Goal: Task Accomplishment & Management: Use online tool/utility

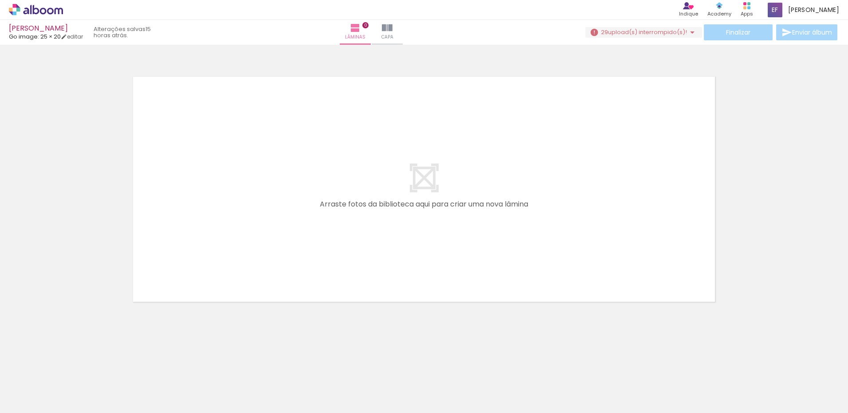
click at [601, 28] on span "29" at bounding box center [604, 32] width 7 height 8
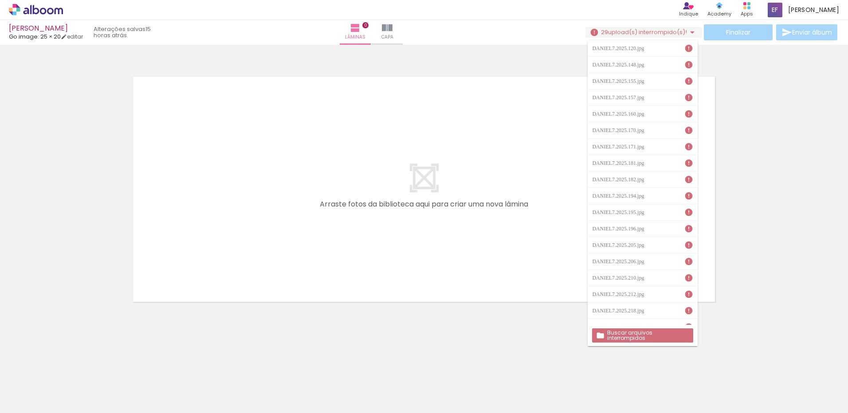
click at [0, 0] on slot "Buscar arquivos interrompidos" at bounding box center [0, 0] width 0 height 0
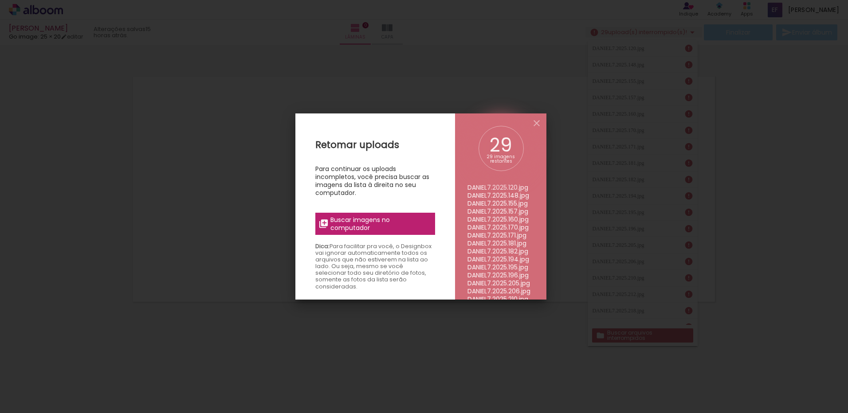
click at [388, 229] on span "Buscar imagens no computador" at bounding box center [379, 224] width 99 height 16
click at [0, 0] on input "file" at bounding box center [0, 0] width 0 height 0
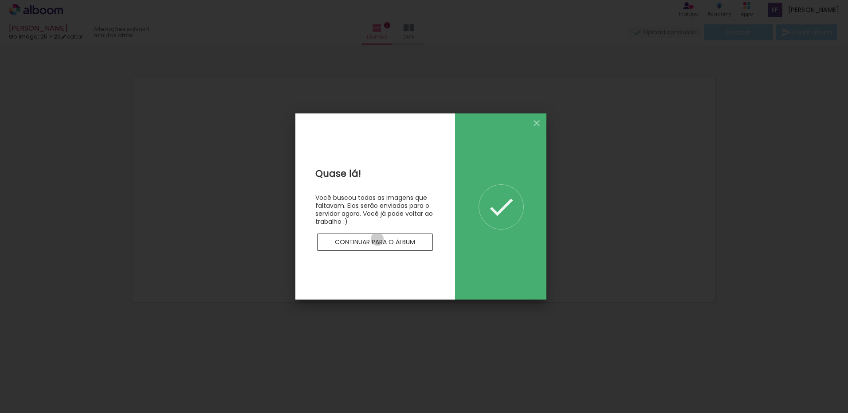
click at [0, 0] on slot "Continuar para o álbum" at bounding box center [0, 0] width 0 height 0
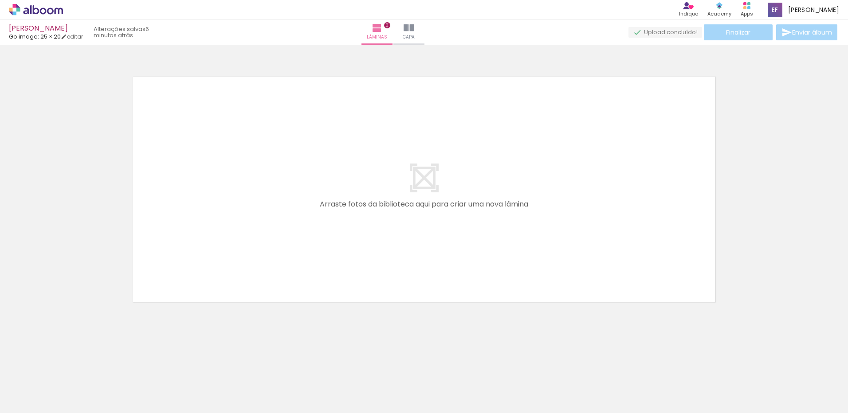
click at [49, 386] on iron-icon at bounding box center [45, 386] width 7 height 7
click at [43, 383] on paper-item "Não utilizadas" at bounding box center [29, 384] width 46 height 8
type input "Não utilizadas"
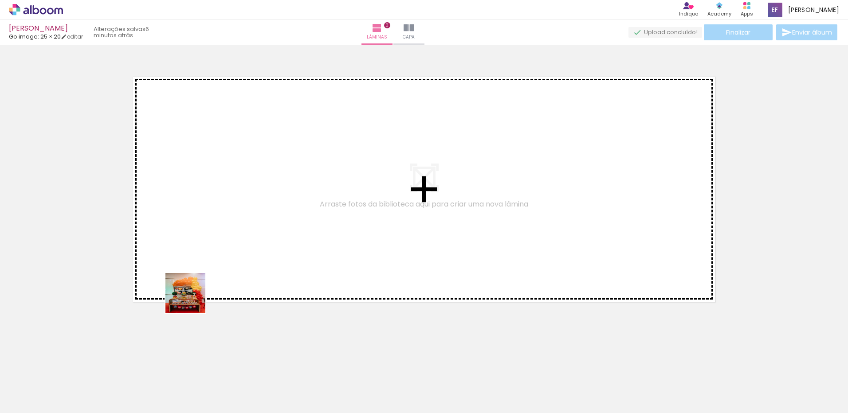
drag, startPoint x: 140, startPoint y: 391, endPoint x: 227, endPoint y: 359, distance: 93.4
click at [204, 285] on quentale-workspace at bounding box center [424, 206] width 848 height 413
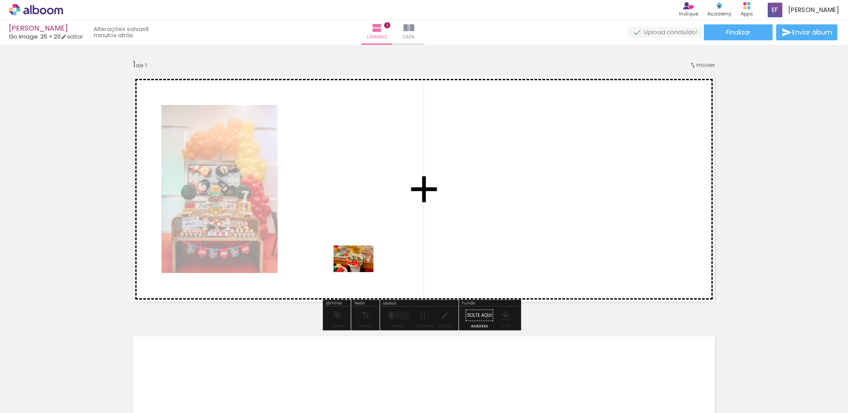
drag, startPoint x: 152, startPoint y: 383, endPoint x: 360, endPoint y: 272, distance: 235.8
click at [360, 272] on quentale-workspace at bounding box center [424, 206] width 848 height 413
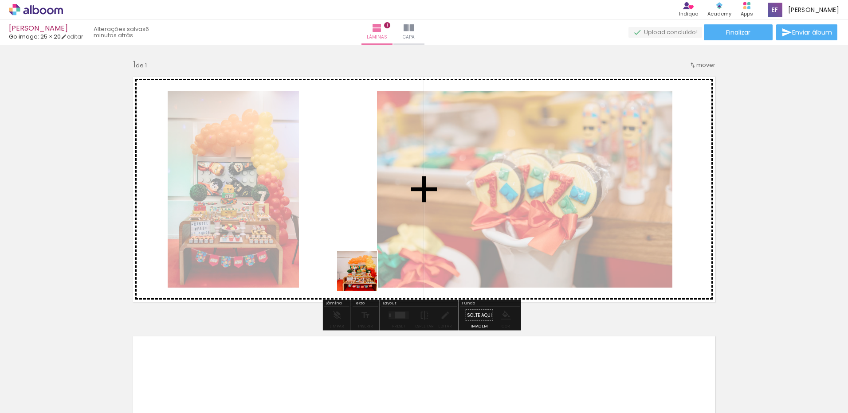
drag, startPoint x: 340, startPoint y: 397, endPoint x: 363, endPoint y: 260, distance: 139.0
click at [363, 260] on quentale-workspace at bounding box center [424, 206] width 848 height 413
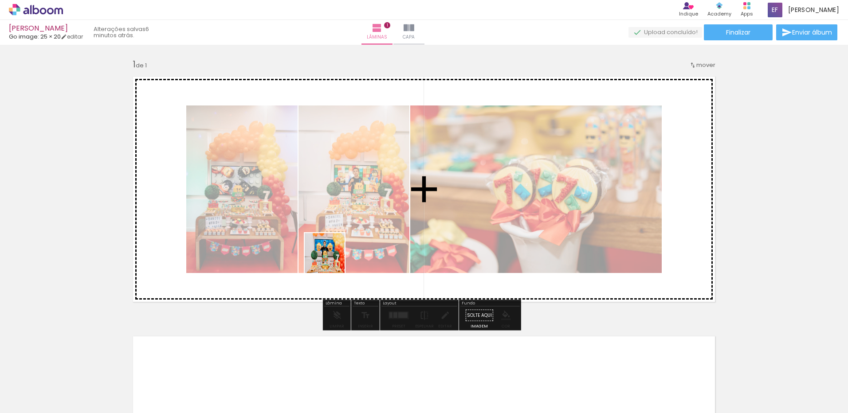
drag, startPoint x: 292, startPoint y: 377, endPoint x: 338, endPoint y: 238, distance: 147.0
click at [338, 238] on quentale-workspace at bounding box center [424, 206] width 848 height 413
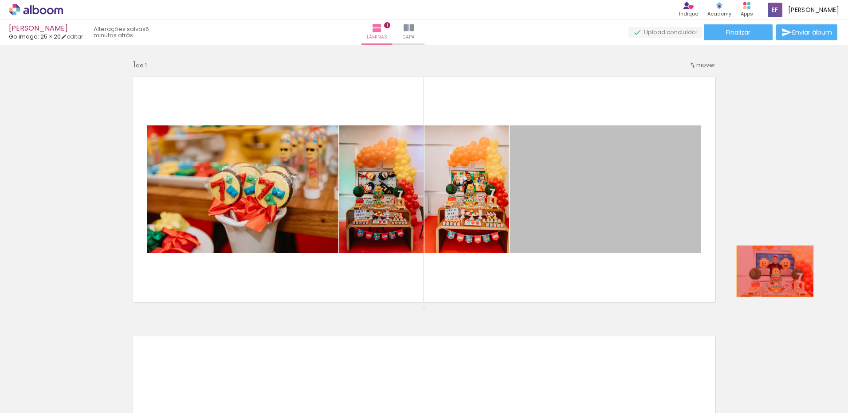
drag, startPoint x: 590, startPoint y: 185, endPoint x: 685, endPoint y: 242, distance: 111.1
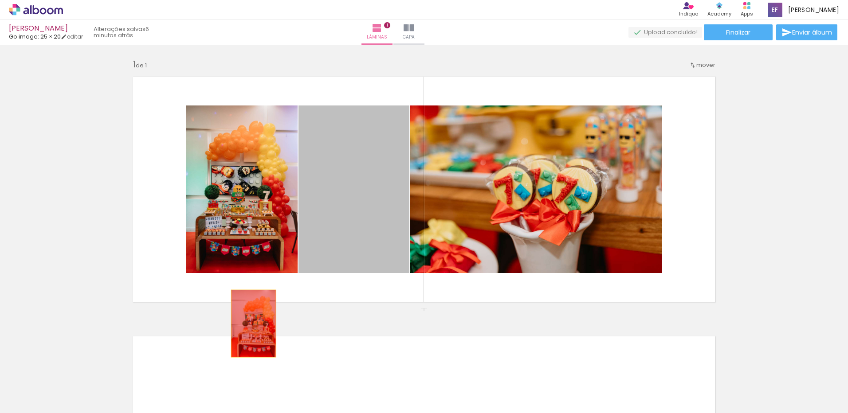
drag, startPoint x: 343, startPoint y: 201, endPoint x: 250, endPoint y: 324, distance: 153.7
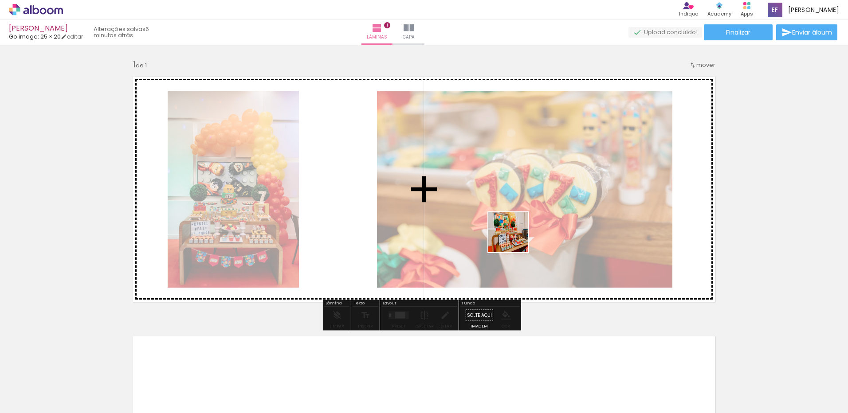
drag, startPoint x: 479, startPoint y: 392, endPoint x: 531, endPoint y: 321, distance: 87.8
click at [516, 229] on quentale-workspace at bounding box center [424, 206] width 848 height 413
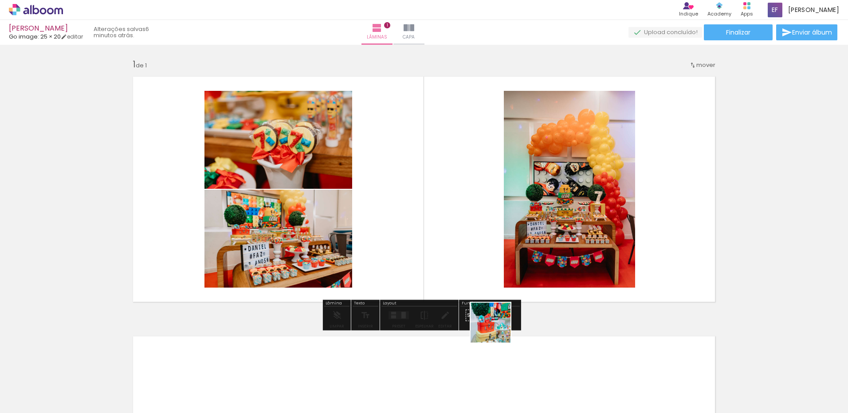
drag, startPoint x: 485, startPoint y: 377, endPoint x: 516, endPoint y: 359, distance: 36.1
click at [511, 261] on quentale-workspace at bounding box center [424, 206] width 848 height 413
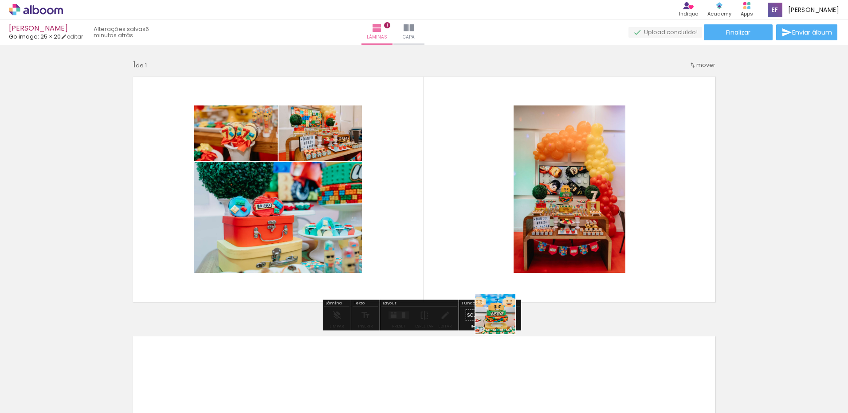
drag, startPoint x: 488, startPoint y: 379, endPoint x: 506, endPoint y: 334, distance: 48.6
click at [506, 265] on quentale-workspace at bounding box center [424, 206] width 848 height 413
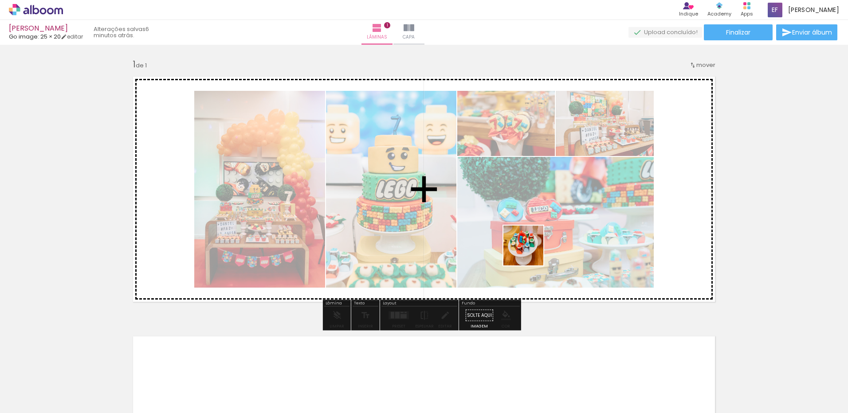
drag, startPoint x: 492, startPoint y: 368, endPoint x: 531, endPoint y: 244, distance: 130.4
click at [531, 244] on quentale-workspace at bounding box center [424, 206] width 848 height 413
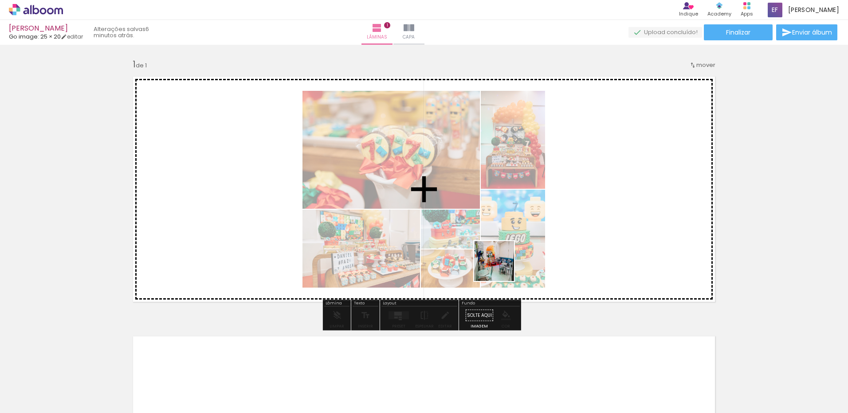
drag, startPoint x: 479, startPoint y: 379, endPoint x: 502, endPoint y: 260, distance: 121.4
click at [502, 260] on quentale-workspace at bounding box center [424, 206] width 848 height 413
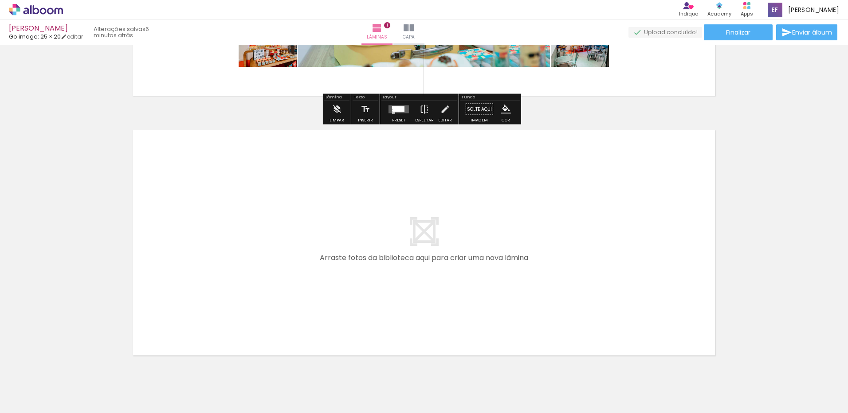
scroll to position [222, 0]
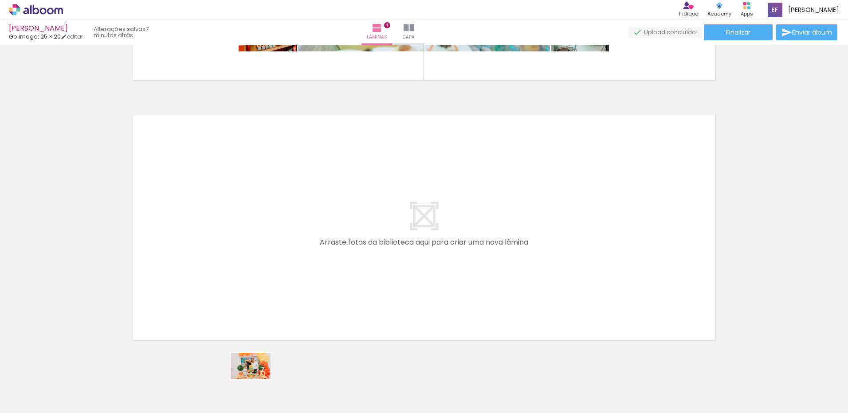
drag, startPoint x: 250, startPoint y: 390, endPoint x: 289, endPoint y: 388, distance: 38.6
click at [258, 379] on div at bounding box center [238, 383] width 40 height 27
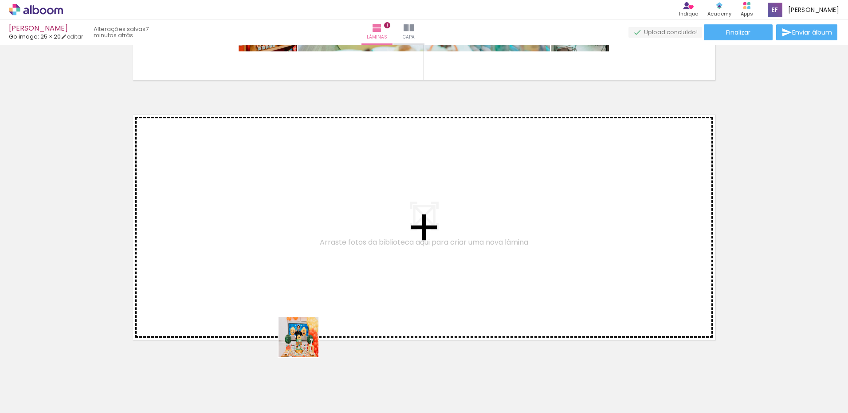
drag, startPoint x: 293, startPoint y: 381, endPoint x: 323, endPoint y: 277, distance: 108.9
click at [323, 277] on quentale-workspace at bounding box center [424, 206] width 848 height 413
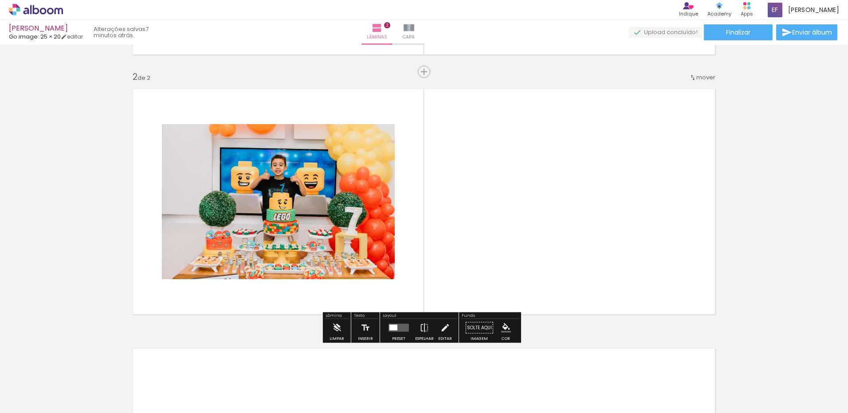
scroll to position [248, 0]
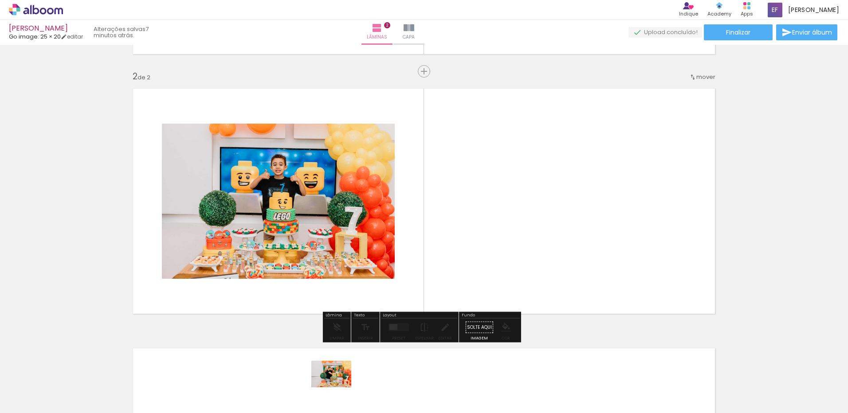
drag, startPoint x: 350, startPoint y: 309, endPoint x: 338, endPoint y: 388, distance: 79.8
click at [338, 388] on div at bounding box center [337, 383] width 44 height 29
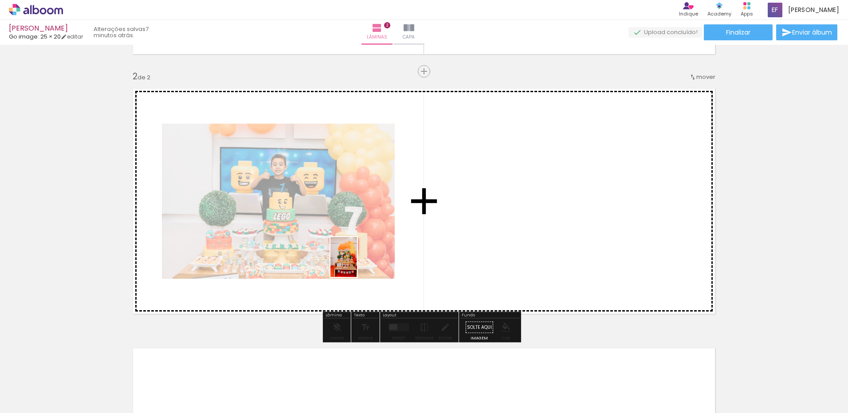
drag, startPoint x: 291, startPoint y: 391, endPoint x: 357, endPoint y: 264, distance: 142.7
click at [357, 264] on quentale-workspace at bounding box center [424, 206] width 848 height 413
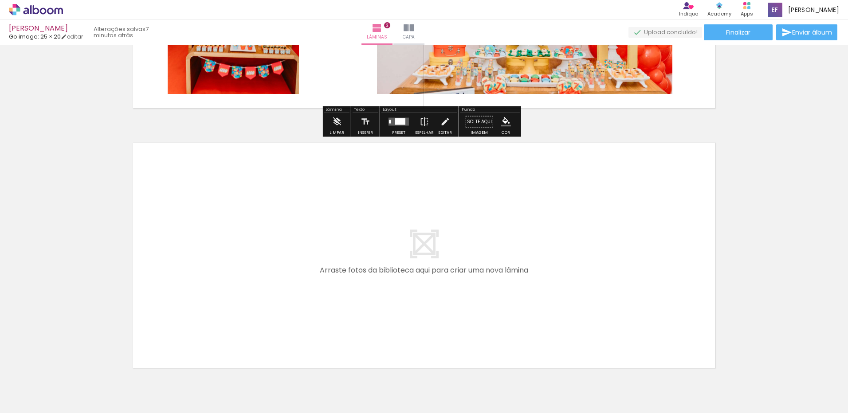
scroll to position [469, 0]
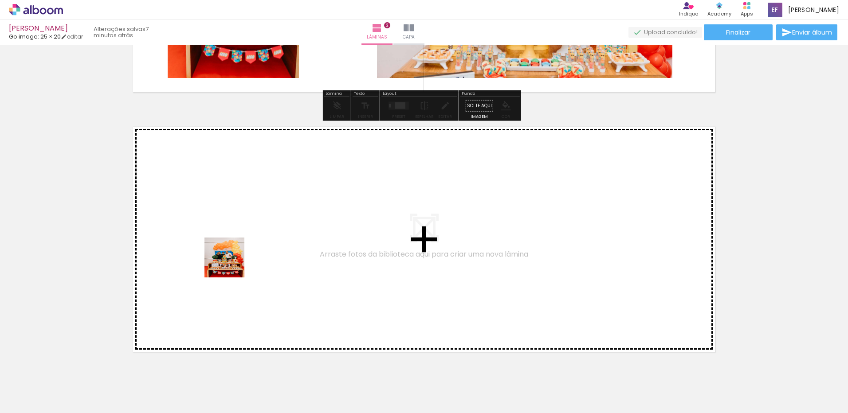
drag, startPoint x: 157, startPoint y: 365, endPoint x: 238, endPoint y: 252, distance: 138.9
click at [238, 252] on quentale-workspace at bounding box center [424, 206] width 848 height 413
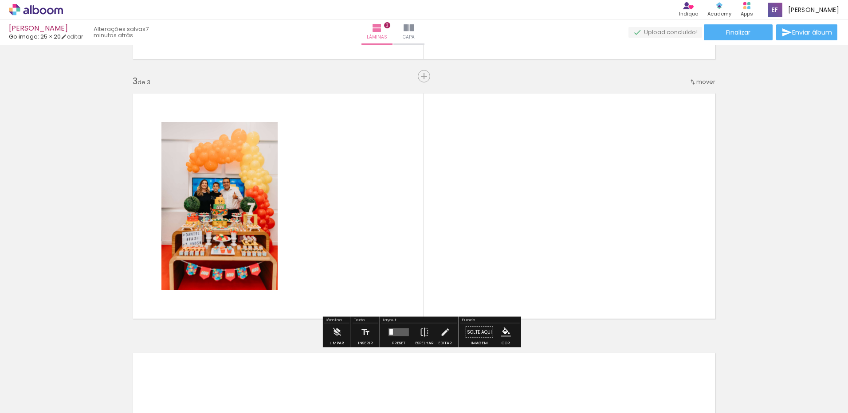
scroll to position [508, 0]
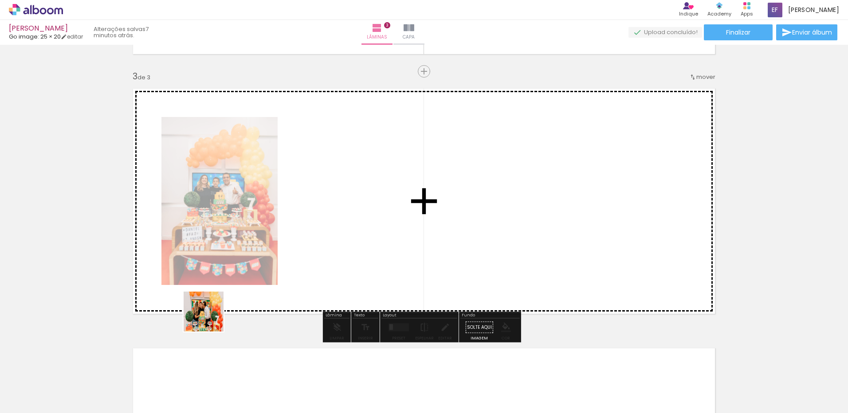
drag, startPoint x: 157, startPoint y: 386, endPoint x: 233, endPoint y: 274, distance: 135.0
click at [233, 274] on quentale-workspace at bounding box center [424, 206] width 848 height 413
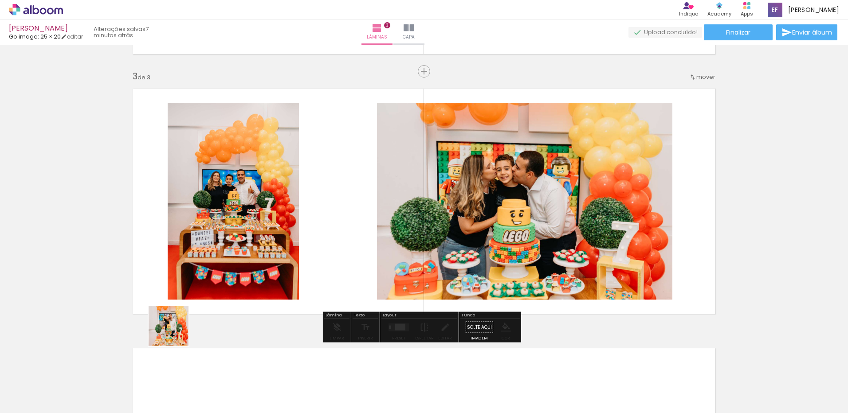
drag, startPoint x: 150, startPoint y: 375, endPoint x: 277, endPoint y: 225, distance: 196.6
click at [246, 232] on quentale-workspace at bounding box center [424, 206] width 848 height 413
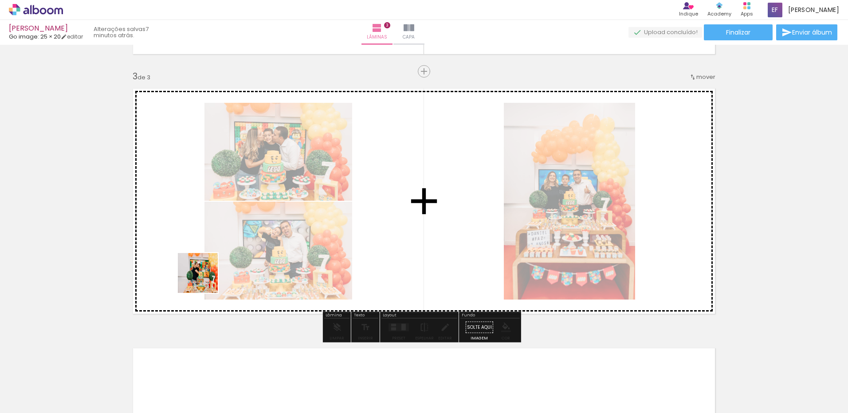
drag, startPoint x: 152, startPoint y: 386, endPoint x: 204, endPoint y: 281, distance: 117.8
click at [206, 277] on quentale-workspace at bounding box center [424, 206] width 848 height 413
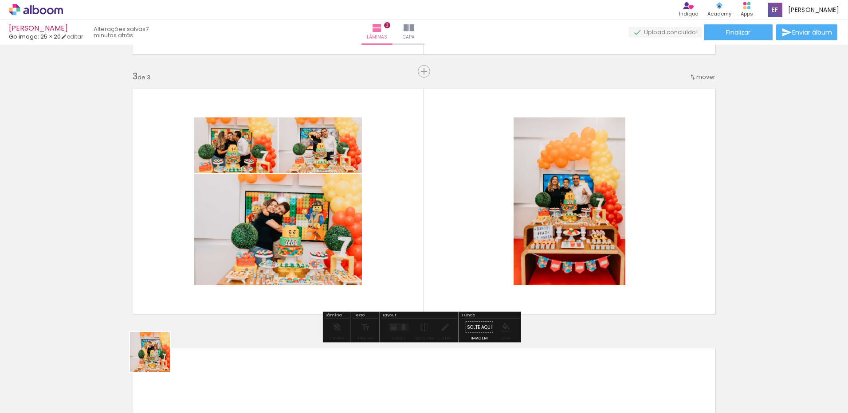
drag, startPoint x: 143, startPoint y: 383, endPoint x: 220, endPoint y: 254, distance: 150.7
click at [220, 254] on quentale-workspace at bounding box center [424, 206] width 848 height 413
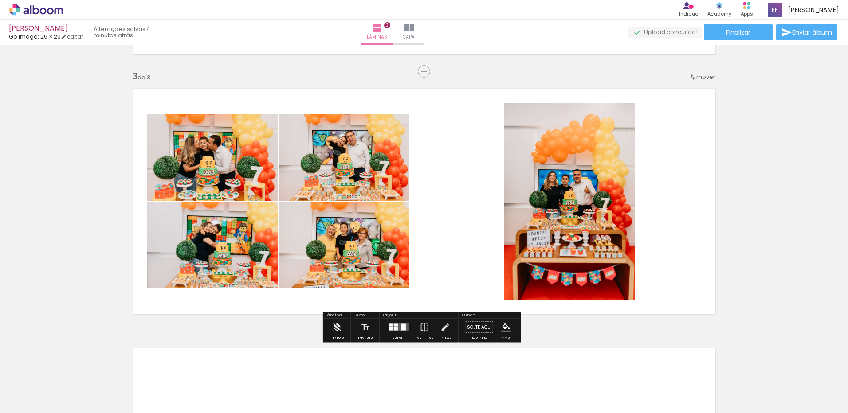
click at [394, 326] on div at bounding box center [396, 325] width 4 height 3
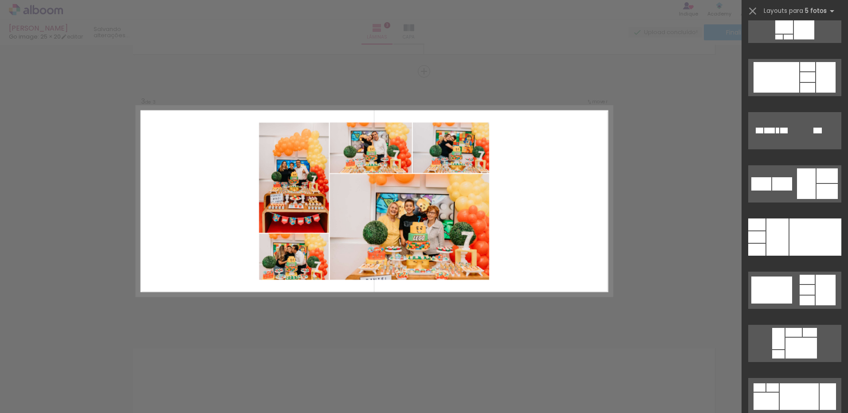
scroll to position [2482, 0]
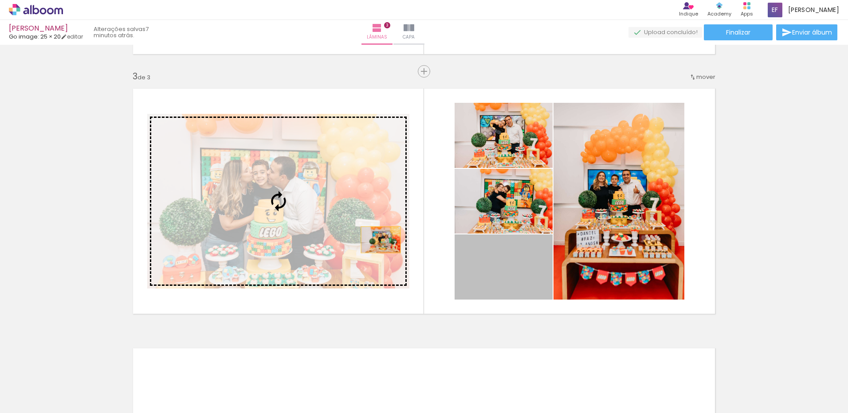
drag, startPoint x: 518, startPoint y: 271, endPoint x: 346, endPoint y: 234, distance: 175.5
click at [0, 0] on slot at bounding box center [0, 0] width 0 height 0
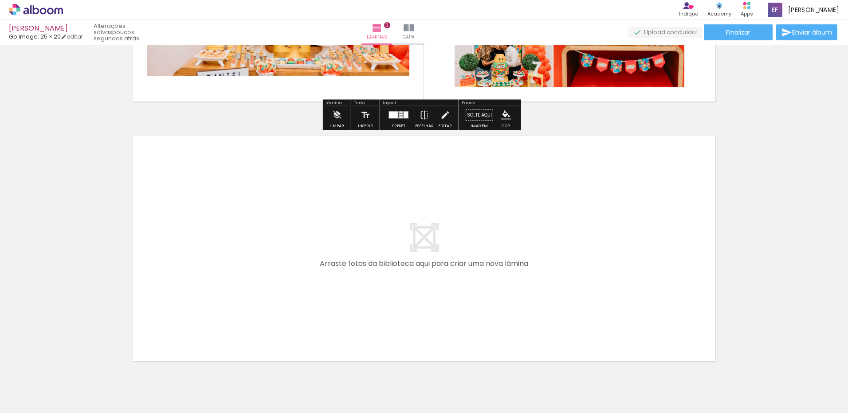
scroll to position [729, 0]
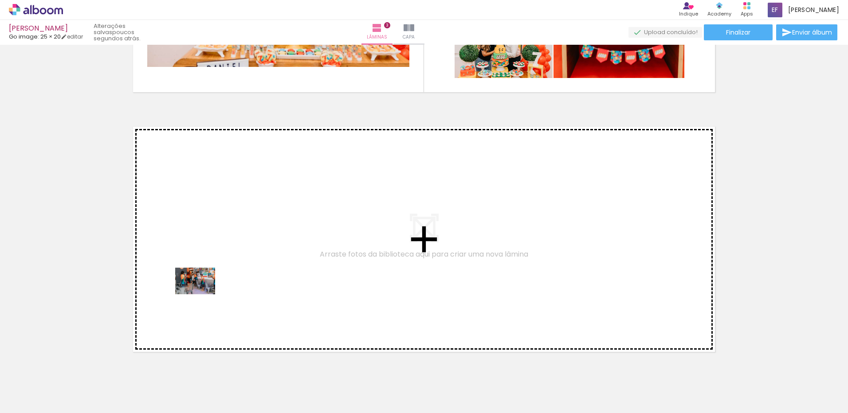
drag, startPoint x: 101, startPoint y: 390, endPoint x: 202, endPoint y: 294, distance: 138.9
click at [202, 294] on quentale-workspace at bounding box center [424, 206] width 848 height 413
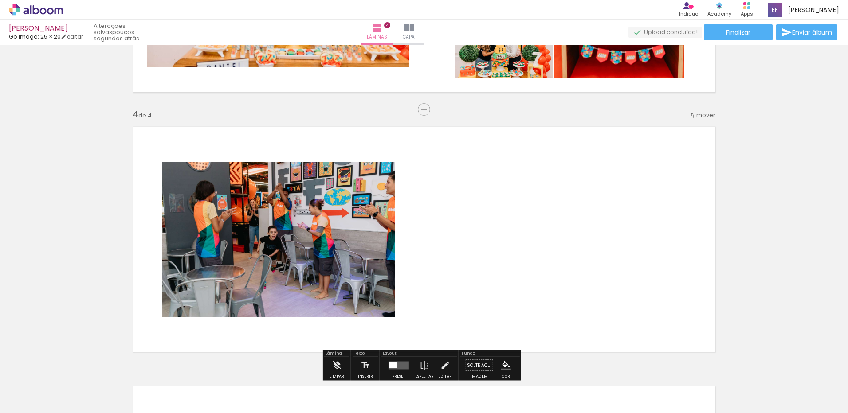
scroll to position [767, 0]
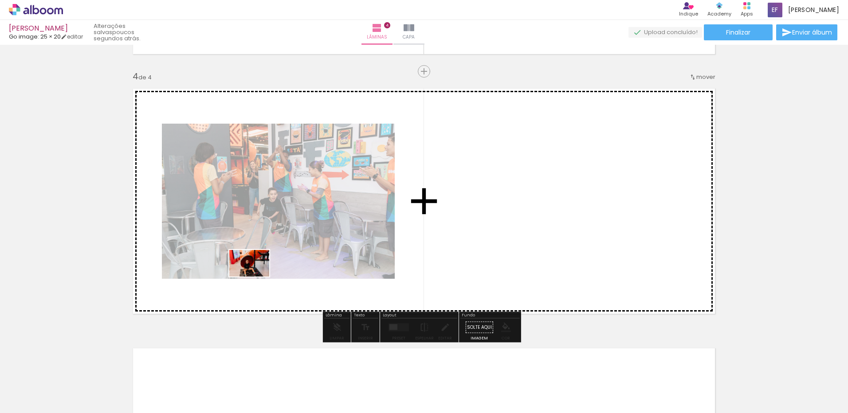
drag, startPoint x: 105, startPoint y: 383, endPoint x: 256, endPoint y: 277, distance: 184.8
click at [256, 277] on quentale-workspace at bounding box center [424, 206] width 848 height 413
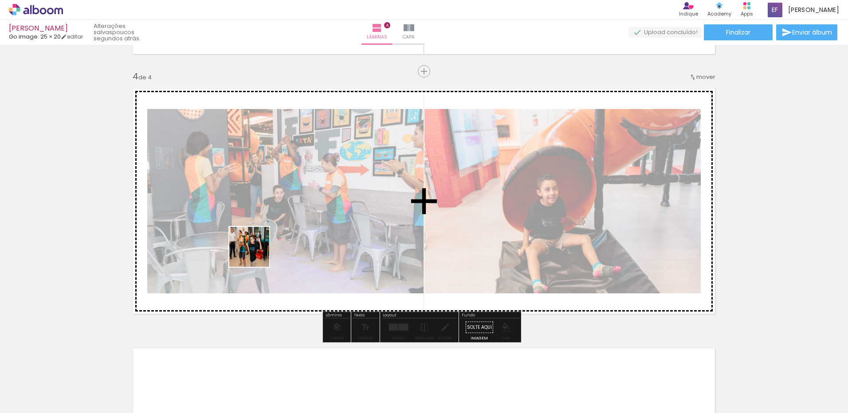
drag, startPoint x: 101, startPoint y: 379, endPoint x: 257, endPoint y: 253, distance: 201.0
click at [257, 253] on quentale-workspace at bounding box center [424, 206] width 848 height 413
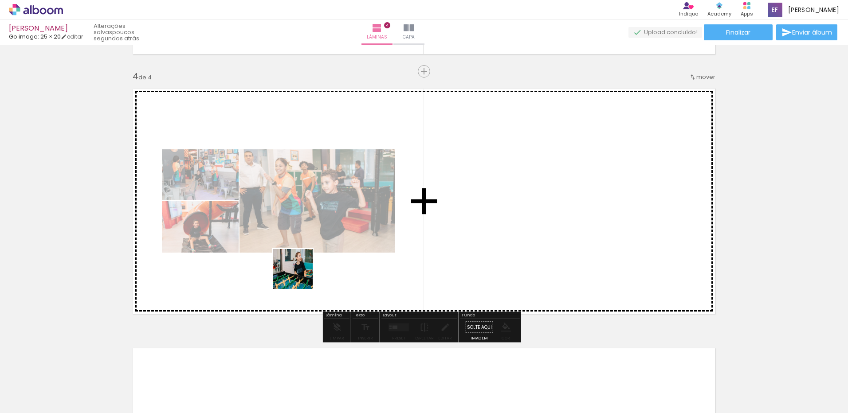
drag, startPoint x: 244, startPoint y: 385, endPoint x: 301, endPoint y: 270, distance: 128.3
click at [301, 270] on quentale-workspace at bounding box center [424, 206] width 848 height 413
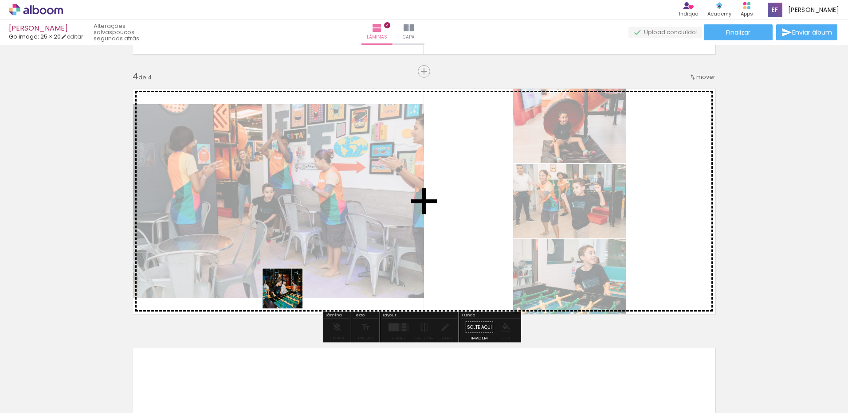
drag, startPoint x: 254, startPoint y: 363, endPoint x: 300, endPoint y: 273, distance: 101.5
click at [300, 273] on quentale-workspace at bounding box center [424, 206] width 848 height 413
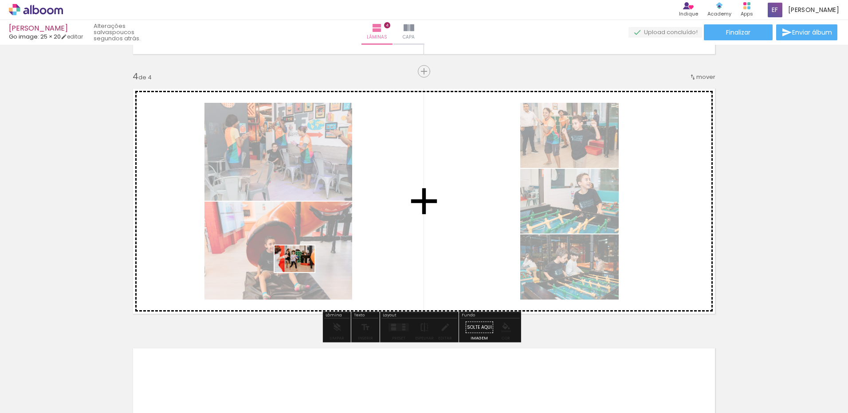
drag, startPoint x: 247, startPoint y: 380, endPoint x: 301, endPoint y: 272, distance: 120.9
click at [301, 272] on quentale-workspace at bounding box center [424, 206] width 848 height 413
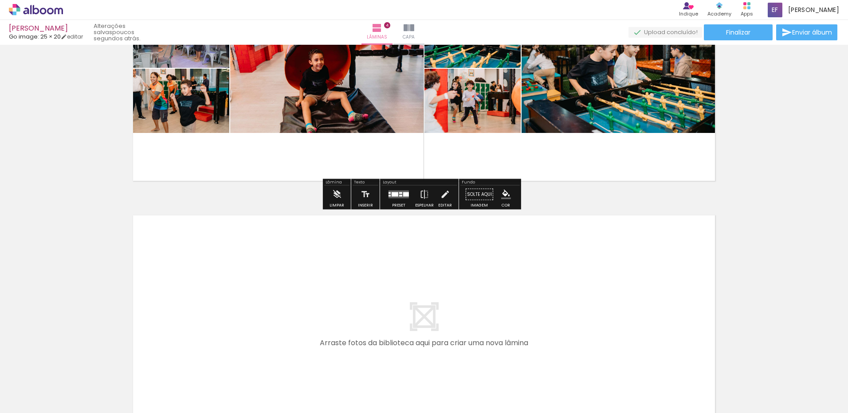
scroll to position [945, 0]
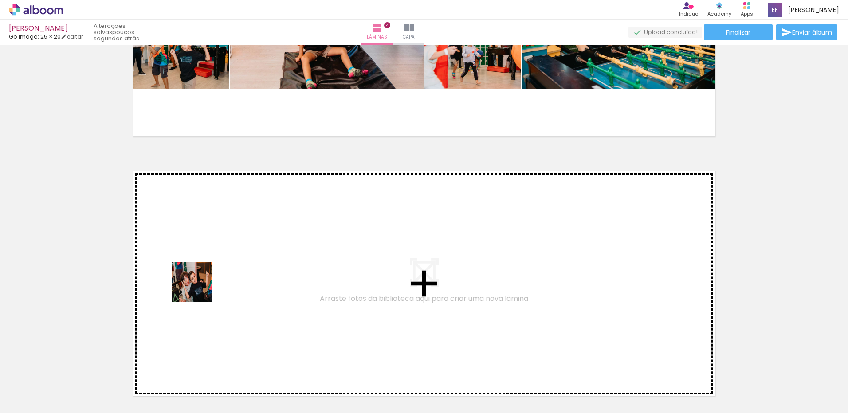
drag, startPoint x: 112, startPoint y: 386, endPoint x: 199, endPoint y: 289, distance: 130.3
click at [199, 289] on quentale-workspace at bounding box center [424, 206] width 848 height 413
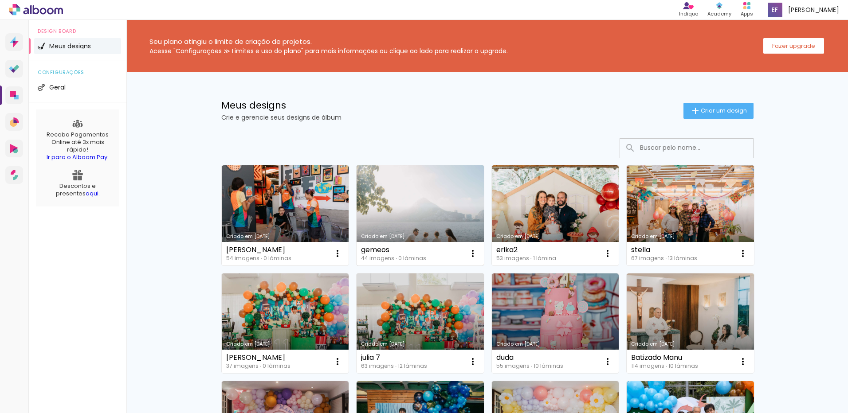
click at [442, 207] on link "Criado em [DATE]" at bounding box center [419, 215] width 127 height 100
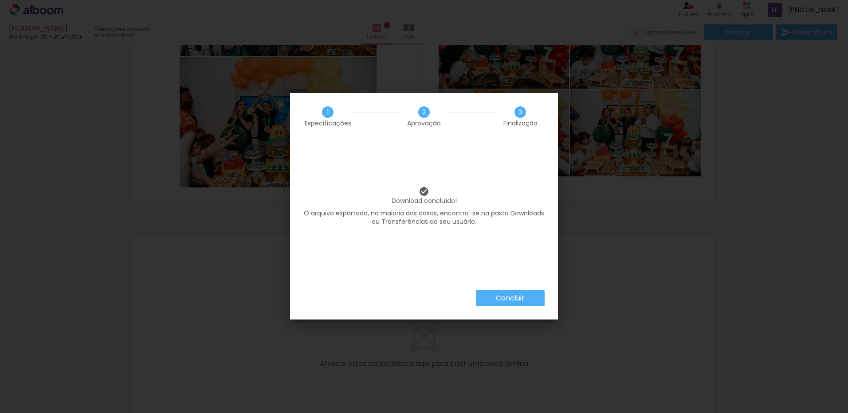
scroll to position [576, 0]
click at [0, 0] on slot "Concluir" at bounding box center [0, 0] width 0 height 0
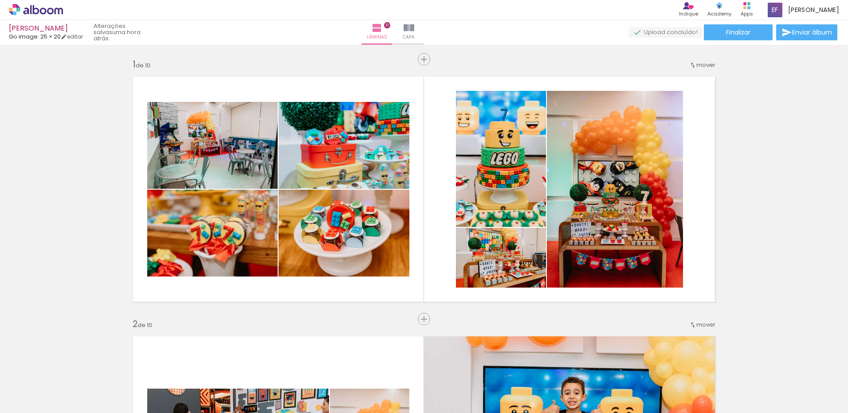
scroll to position [576, 0]
